Goal: Navigation & Orientation: Find specific page/section

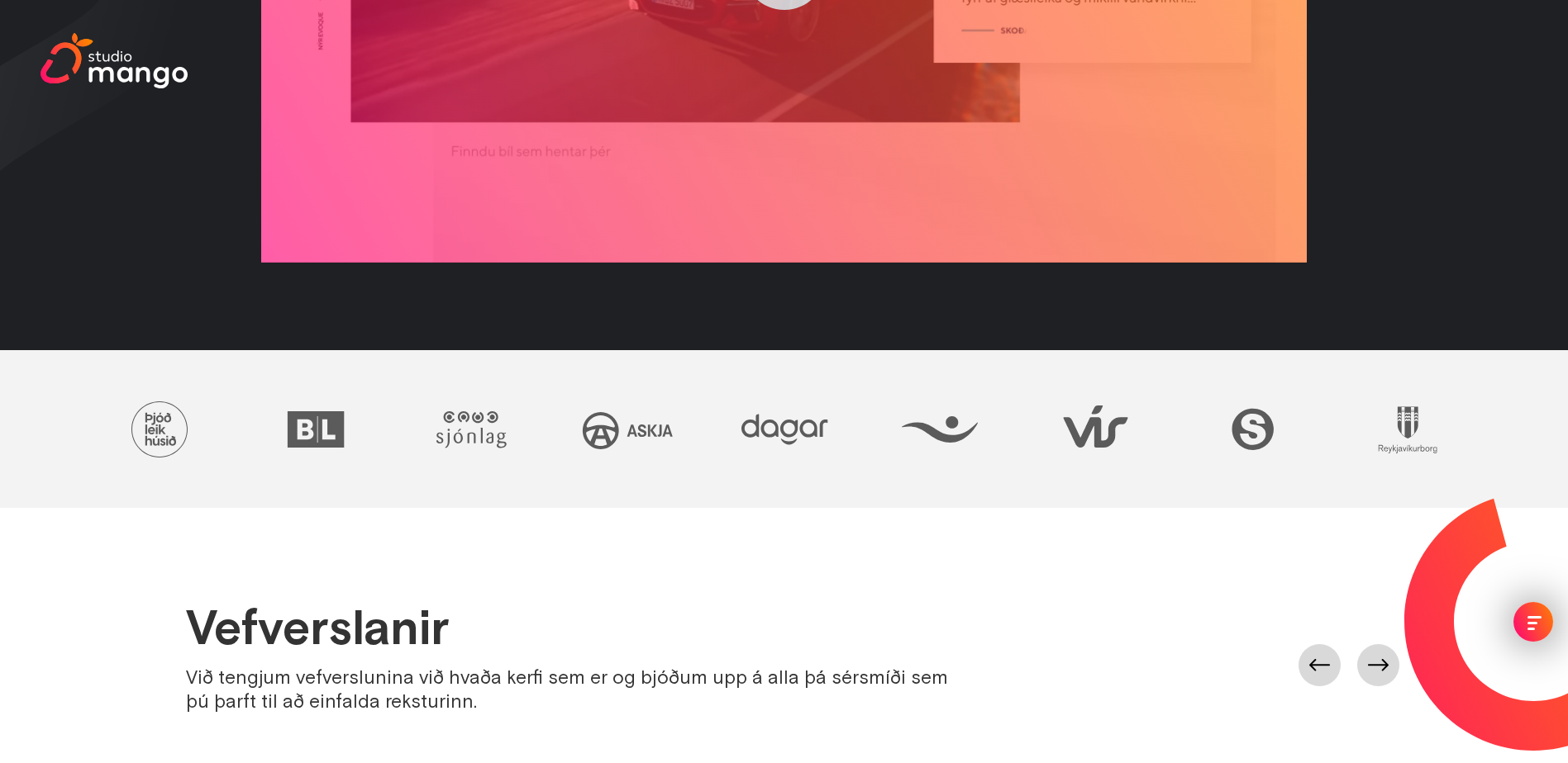
scroll to position [743, 0]
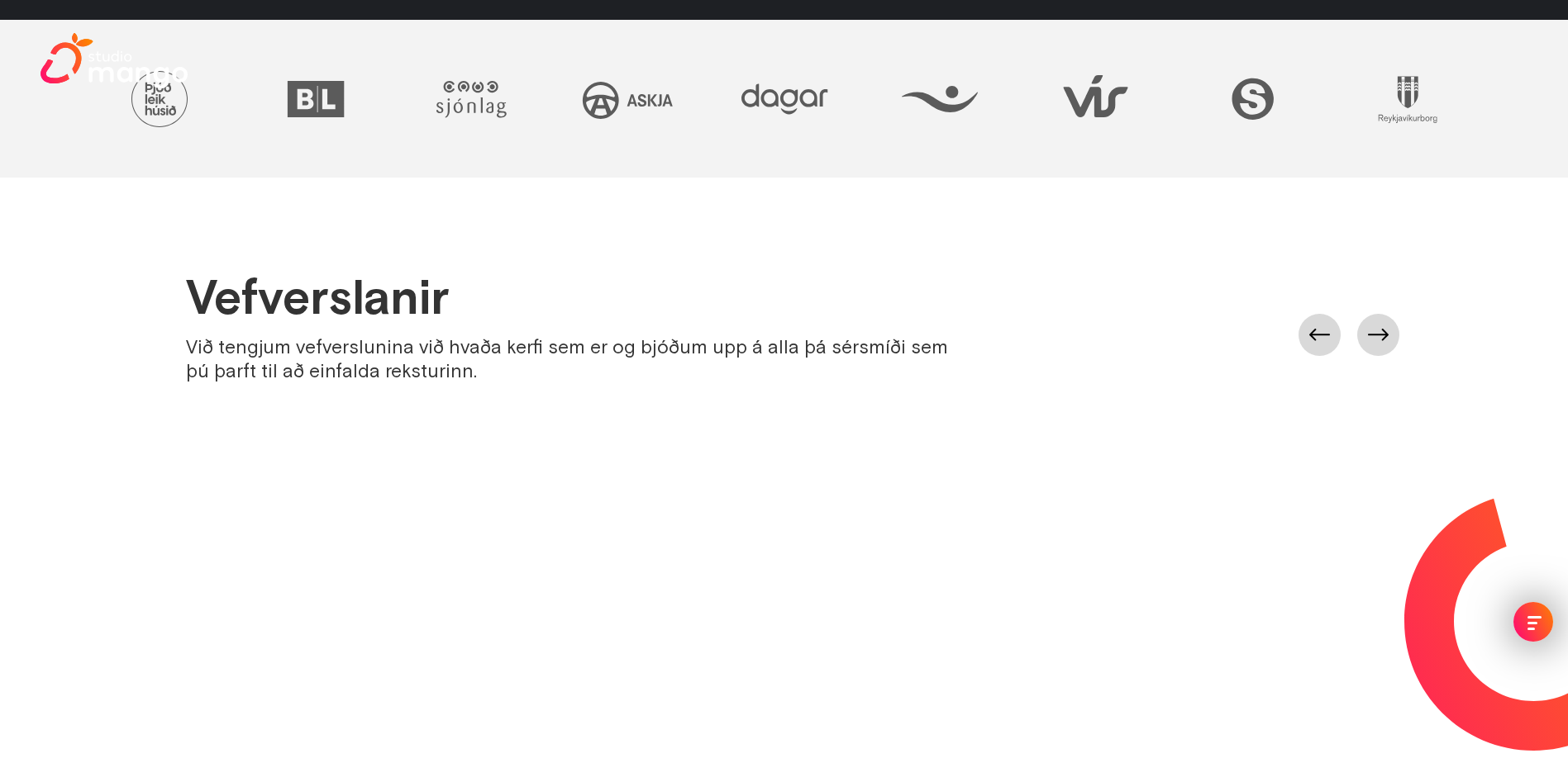
click at [1539, 616] on div "menu" at bounding box center [1534, 617] width 14 height 3
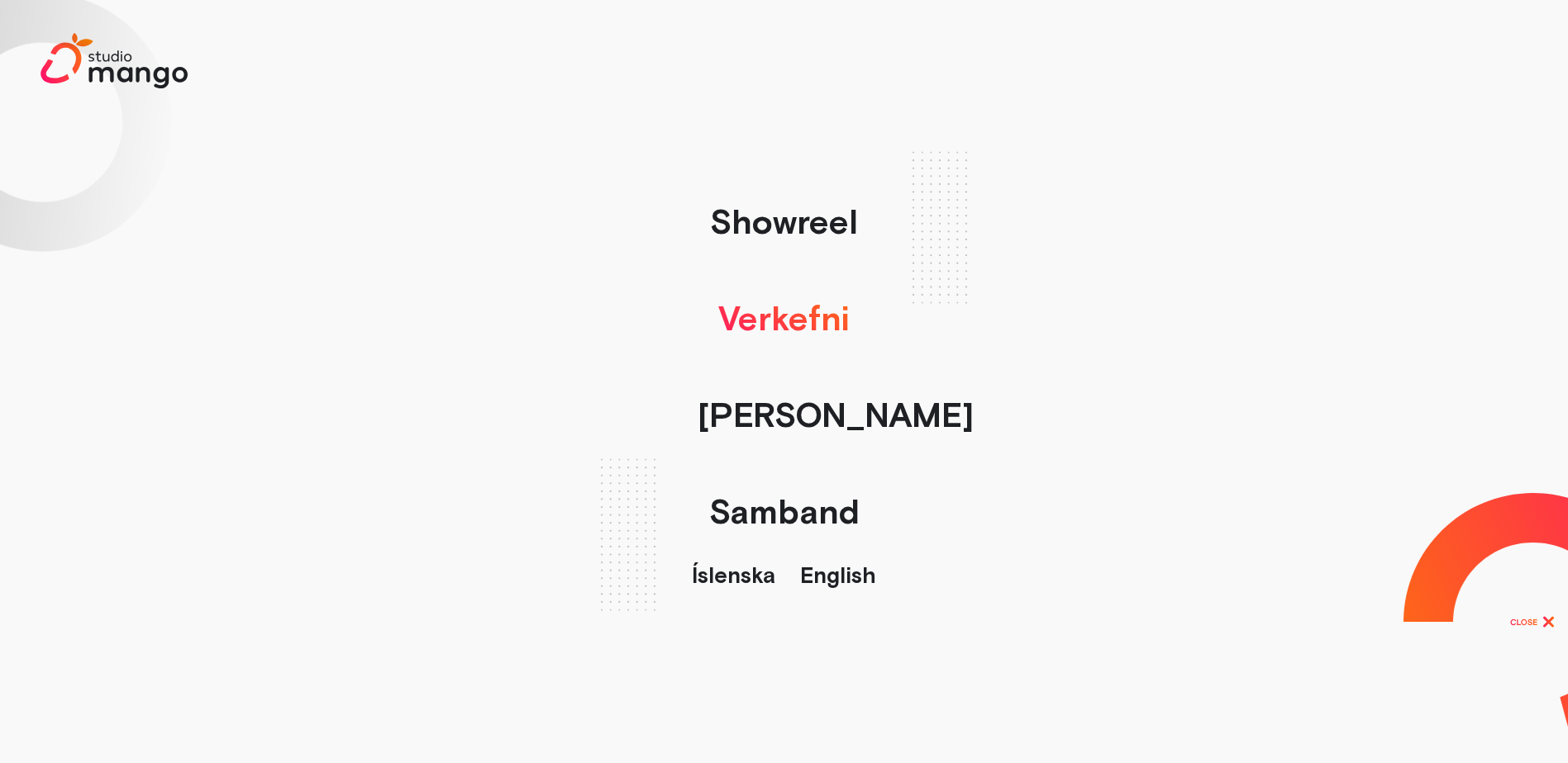
click at [1537, 616] on div "menu" at bounding box center [1534, 617] width 14 height 3
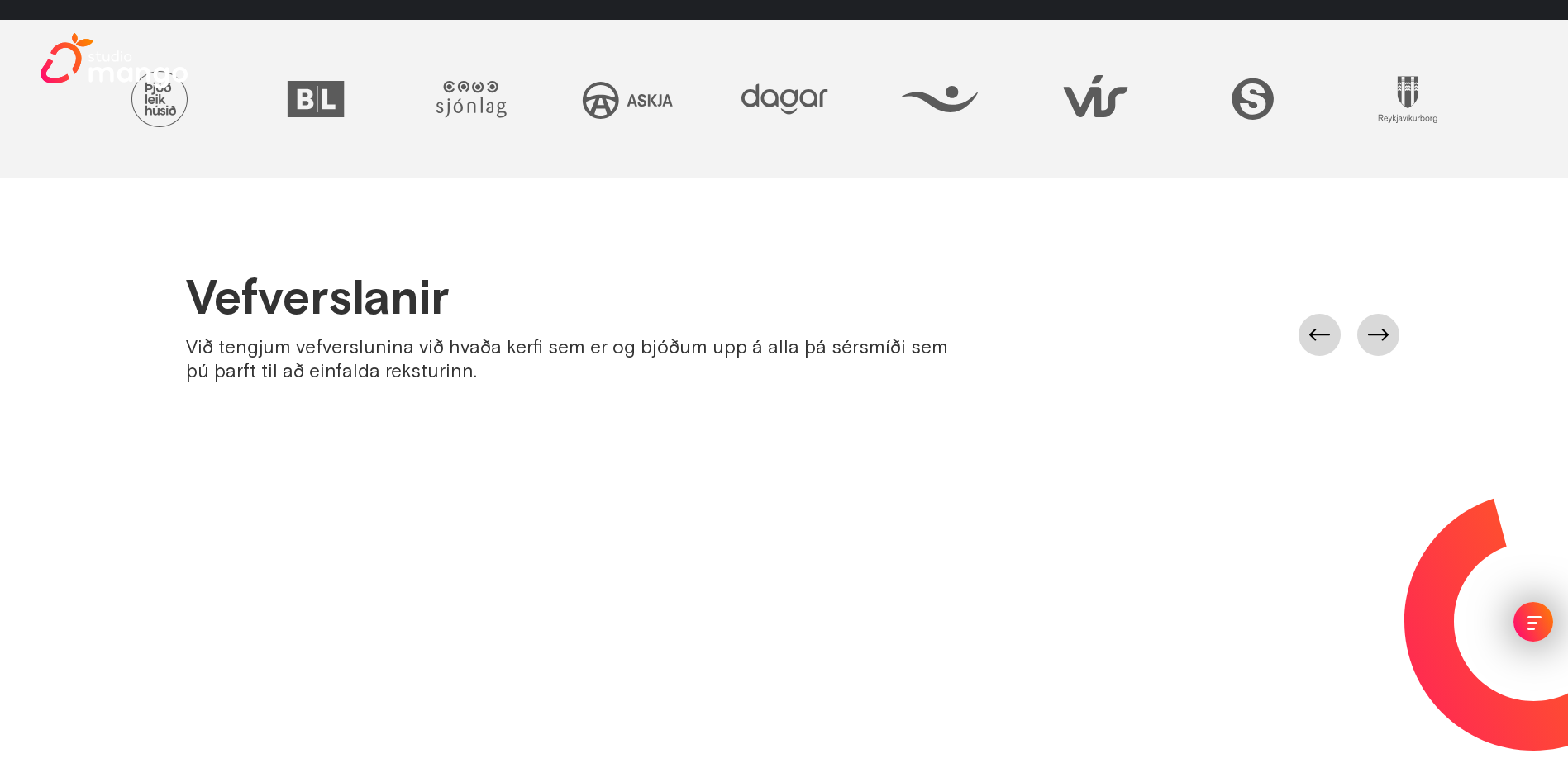
click at [1537, 616] on div "menu" at bounding box center [1534, 617] width 14 height 3
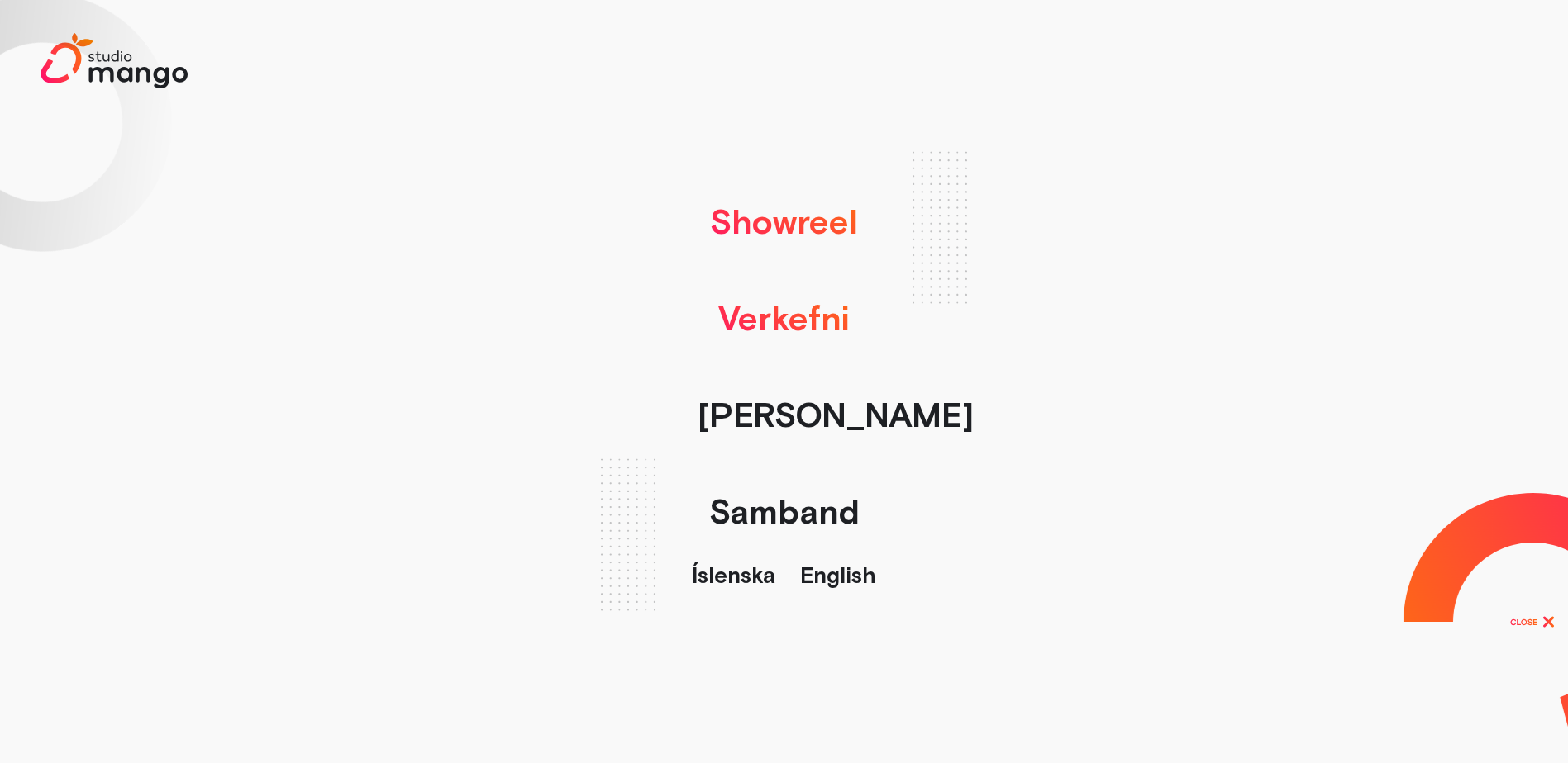
click at [799, 210] on link "Showreel" at bounding box center [784, 221] width 164 height 96
click at [810, 511] on link "Samband" at bounding box center [784, 511] width 167 height 96
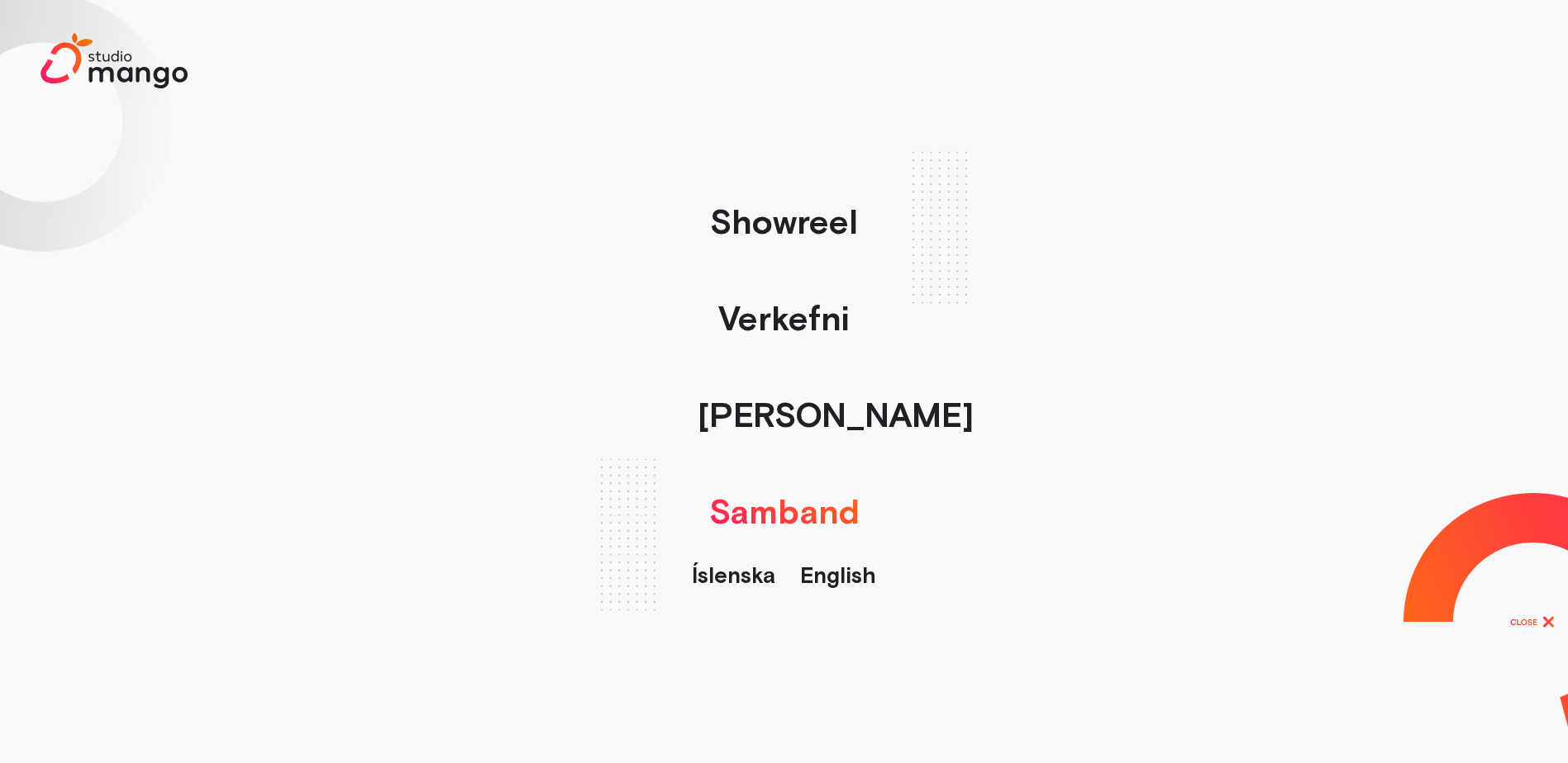
scroll to position [3746, 0]
click at [845, 579] on link "English" at bounding box center [838, 575] width 76 height 26
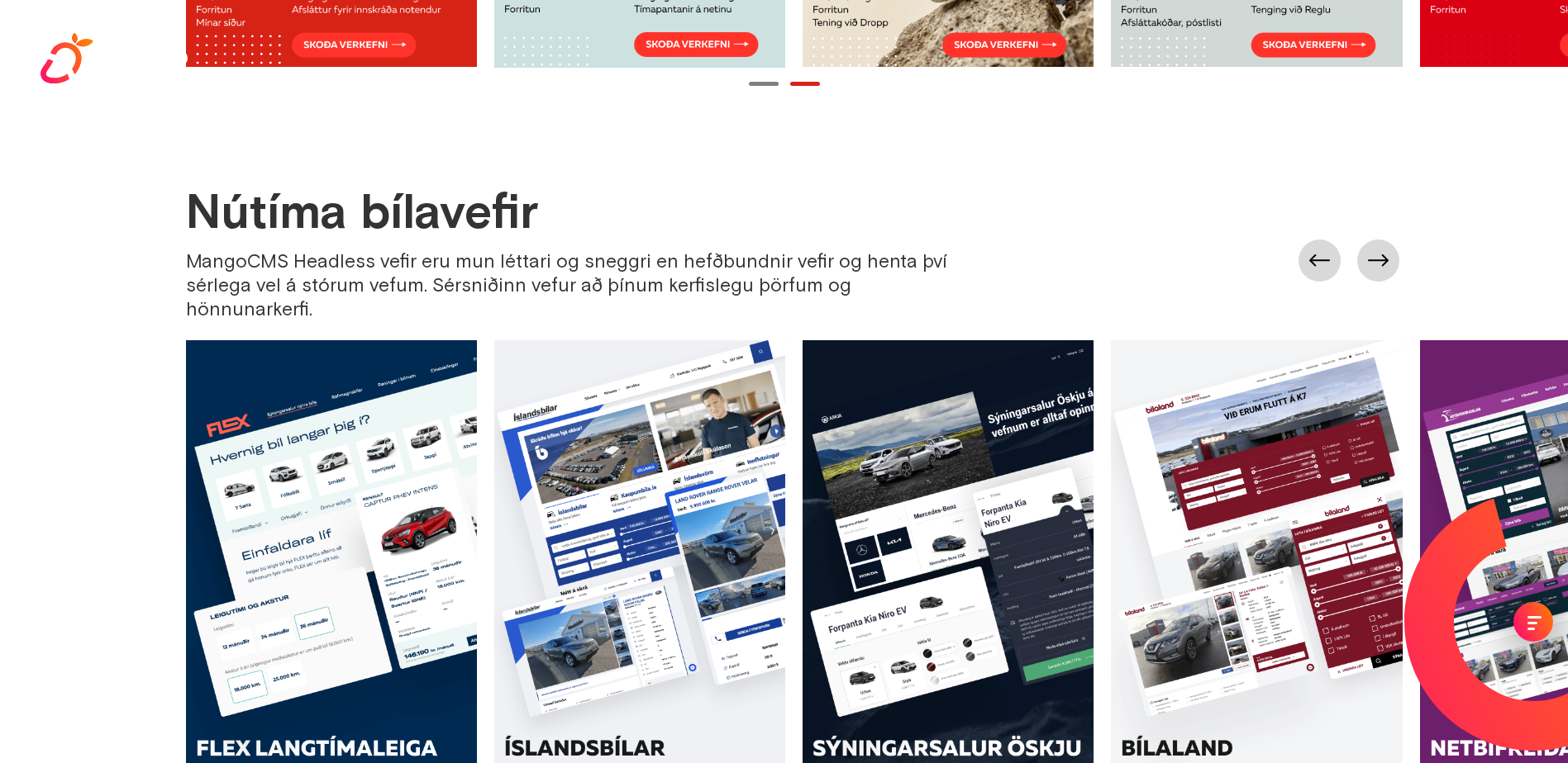
scroll to position [1652, 0]
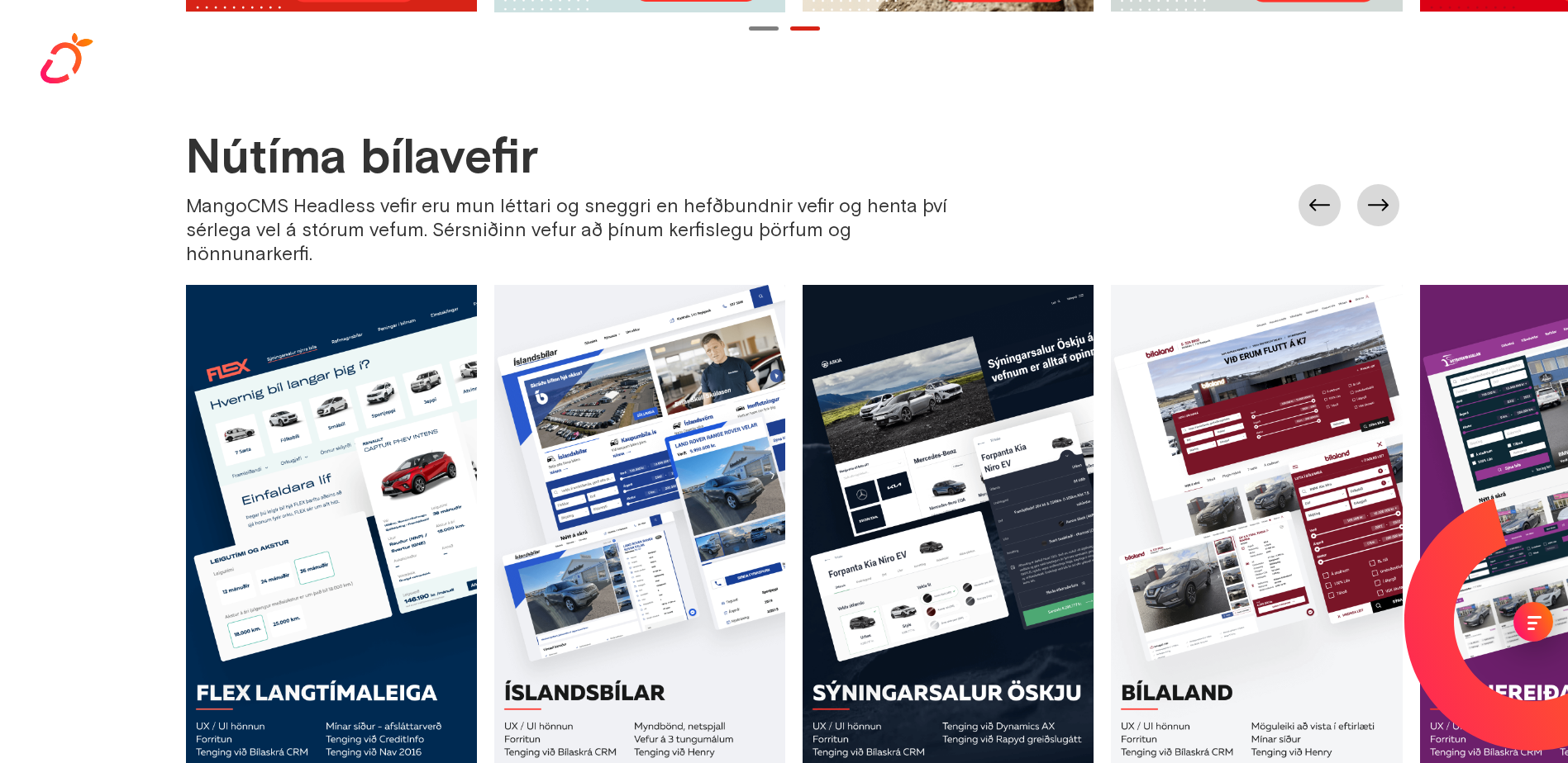
click at [1529, 624] on div "menu" at bounding box center [1532, 623] width 10 height 3
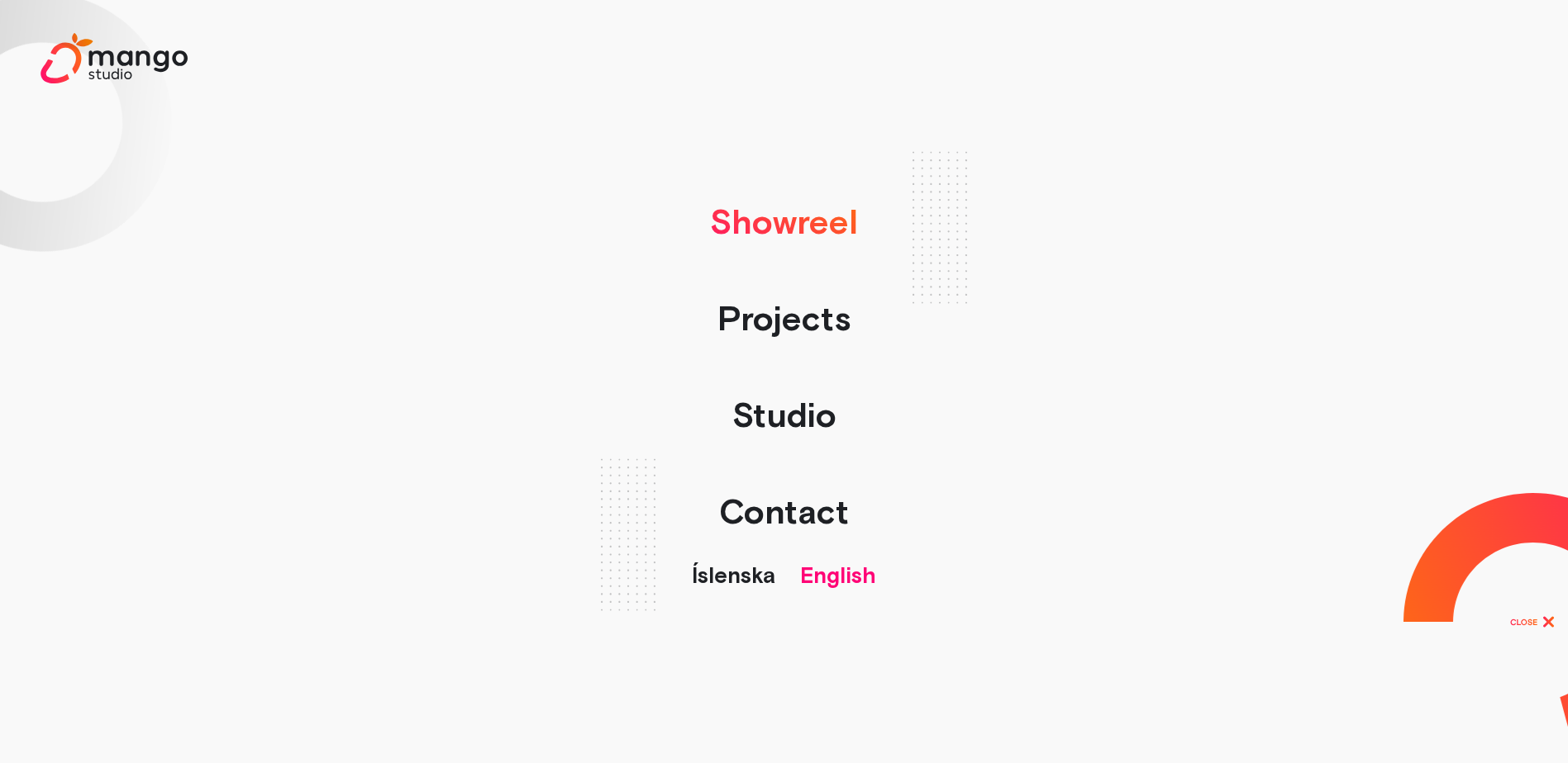
click at [796, 233] on link "Showreel" at bounding box center [784, 221] width 164 height 96
click at [805, 311] on link "Projects" at bounding box center [784, 318] width 151 height 96
click at [1524, 612] on div "menu" at bounding box center [1533, 622] width 40 height 40
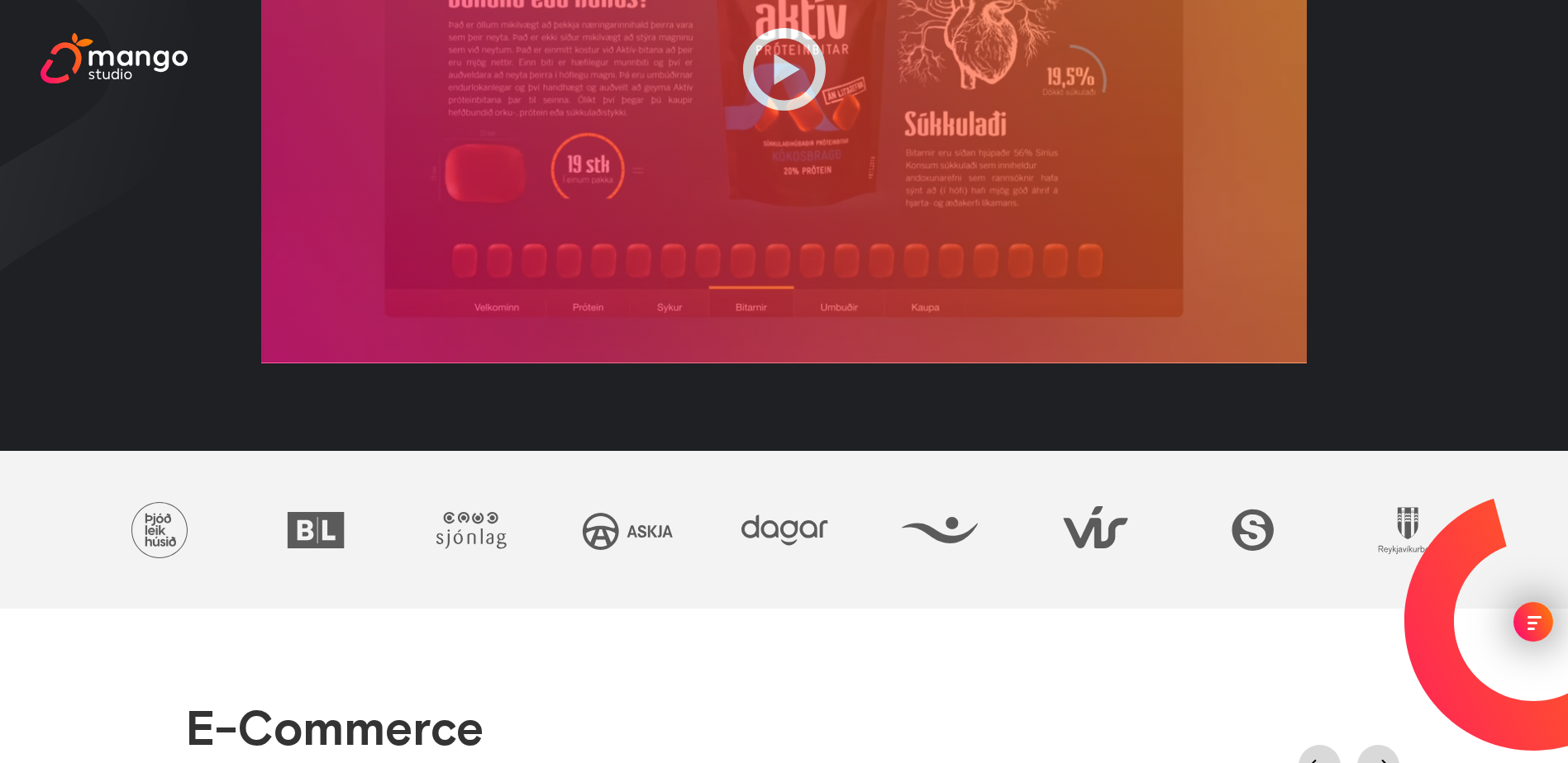
scroll to position [0, 0]
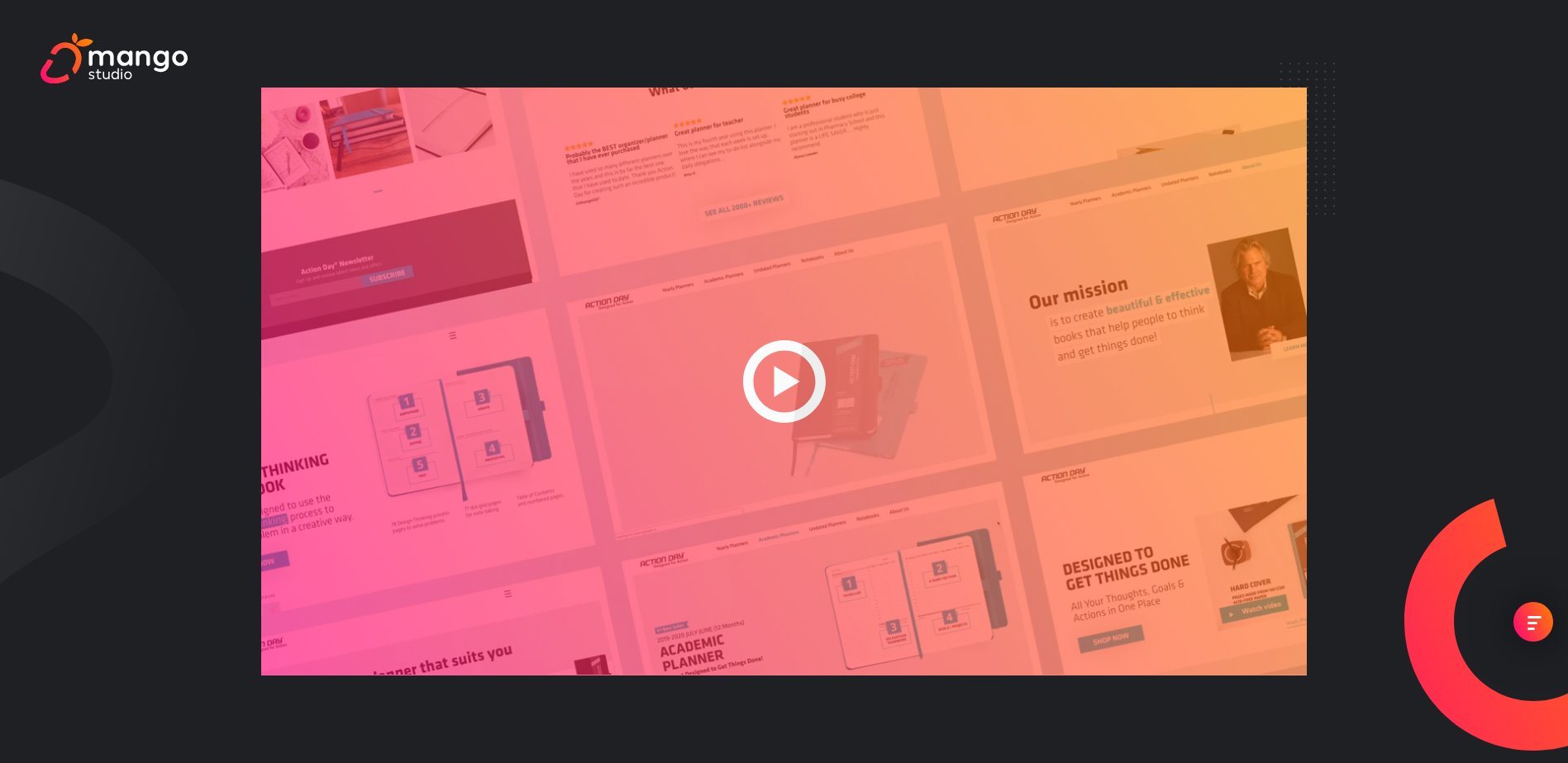
click at [784, 373] on div at bounding box center [784, 382] width 1045 height 588
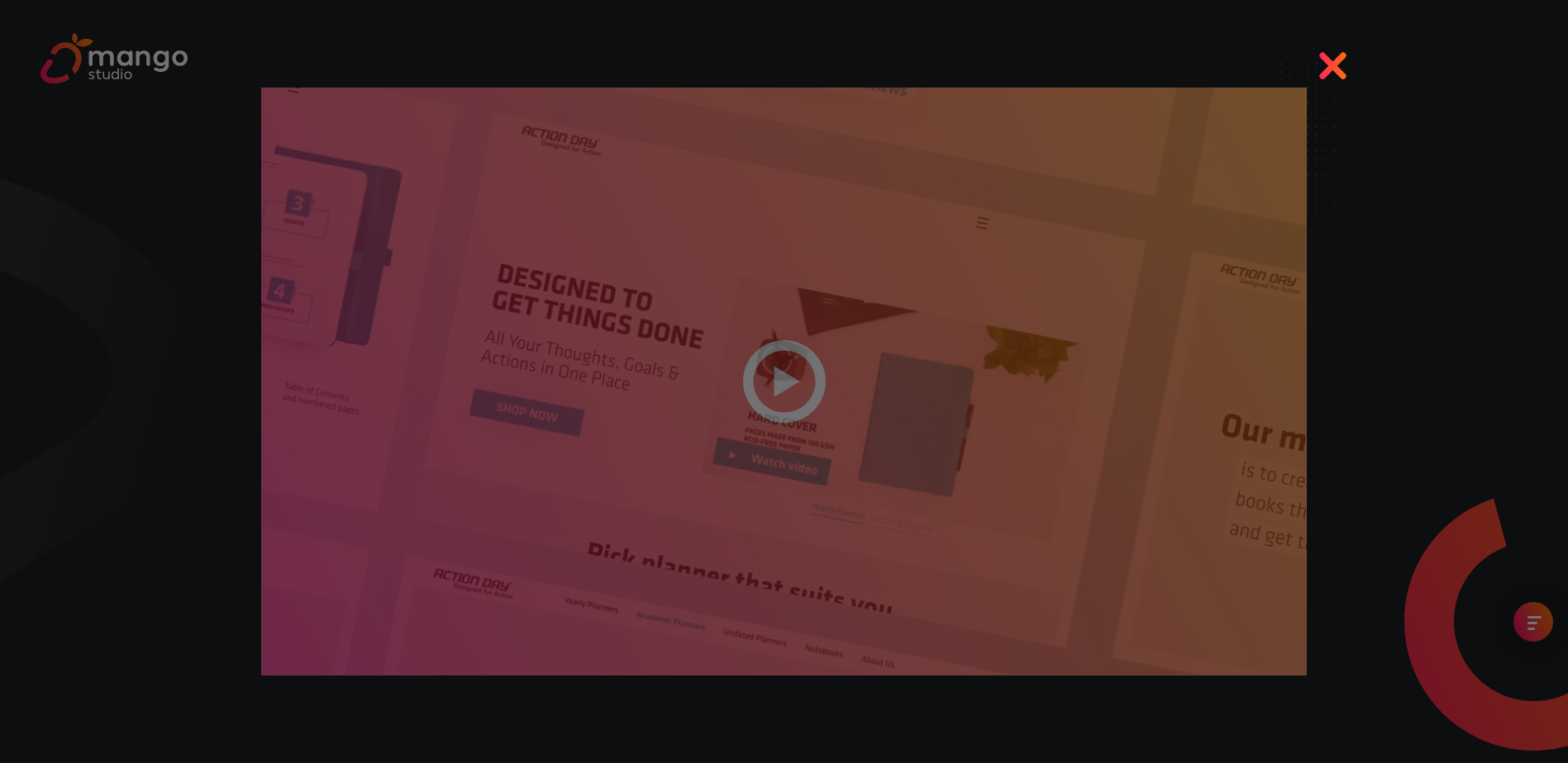
click at [1338, 58] on div at bounding box center [784, 382] width 1568 height 763
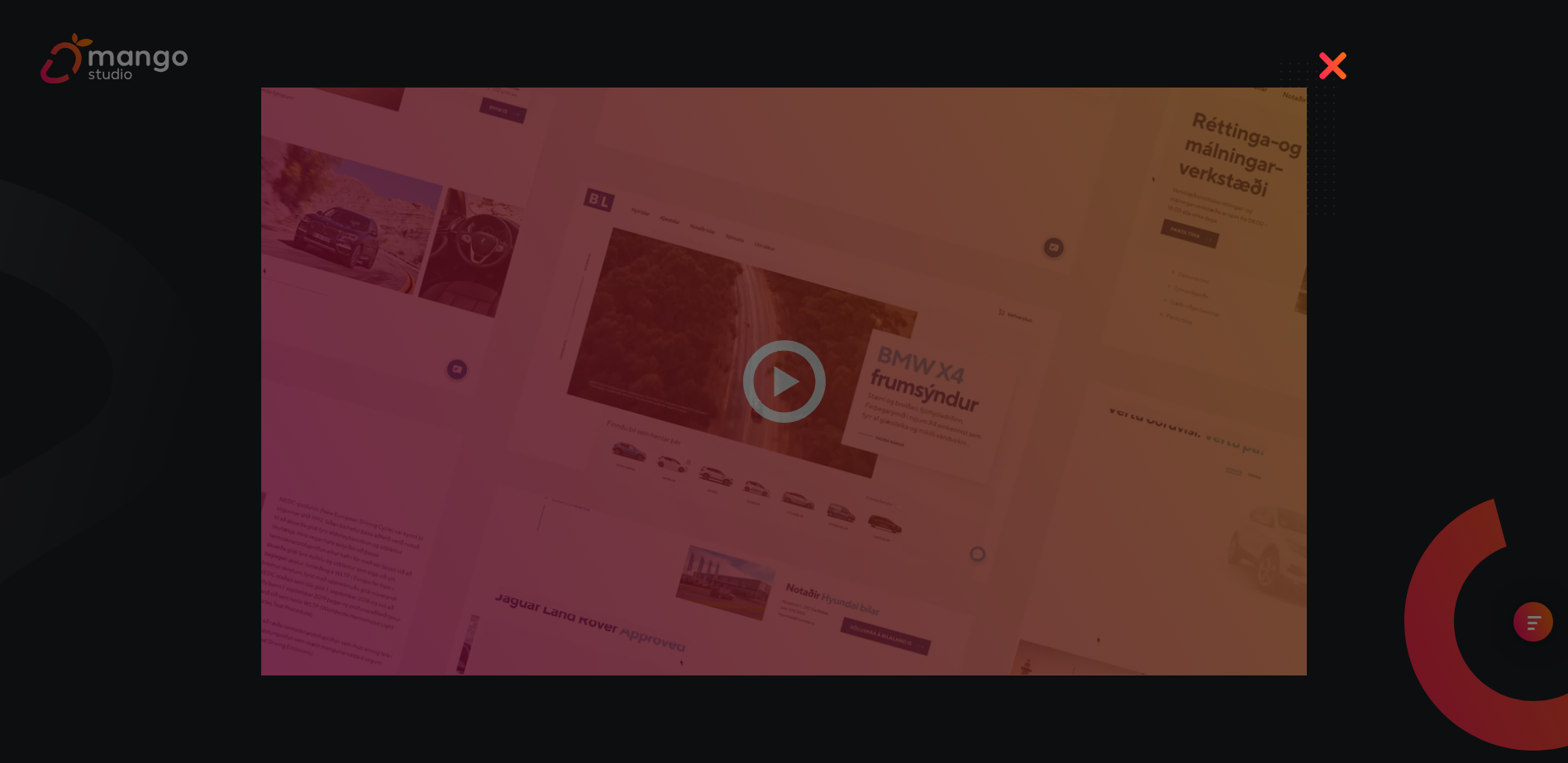
click at [142, 474] on div at bounding box center [784, 382] width 1568 height 763
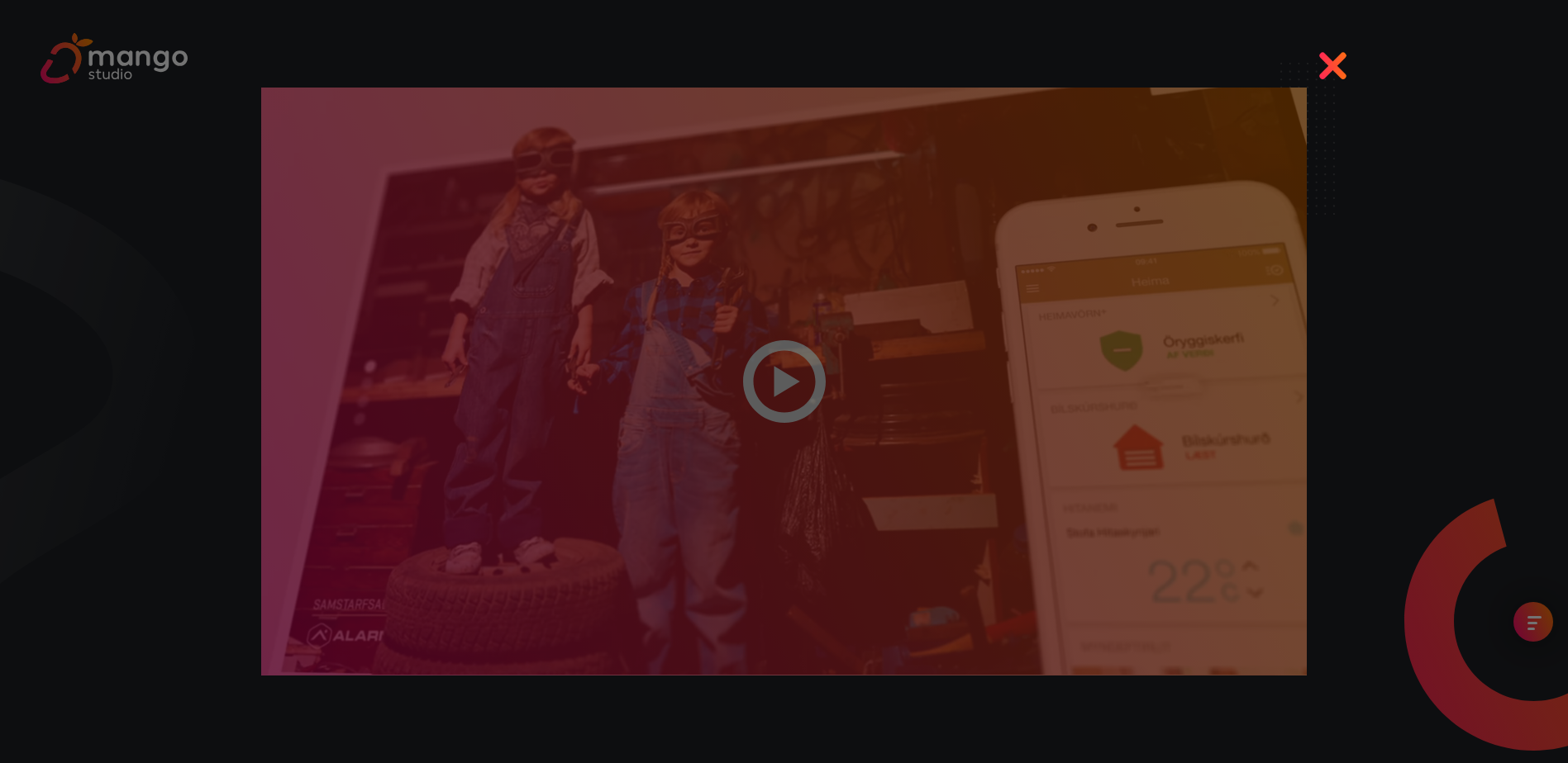
click at [1340, 65] on div at bounding box center [784, 382] width 1568 height 763
